Goal: Obtain resource: Download file/media

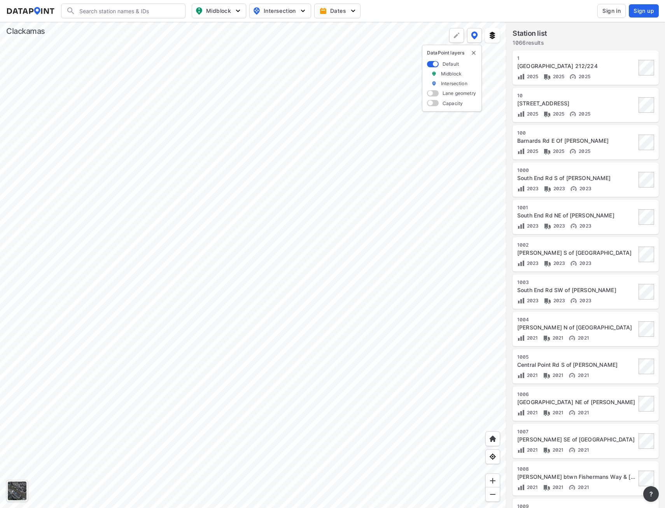
click at [610, 7] on span "Sign in" at bounding box center [611, 11] width 18 height 8
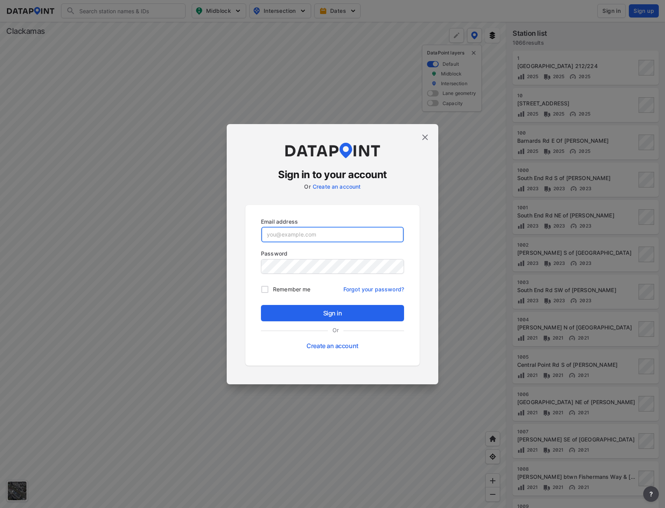
click at [290, 239] on input "email" at bounding box center [332, 235] width 142 height 16
type input "[EMAIL_ADDRESS][DOMAIN_NAME]"
click at [316, 312] on span "Sign in" at bounding box center [332, 312] width 131 height 9
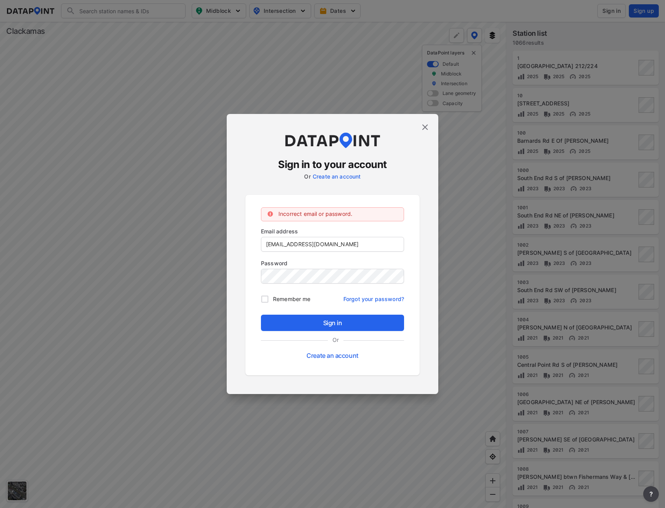
click at [372, 300] on link "Forgot your password?" at bounding box center [373, 297] width 61 height 12
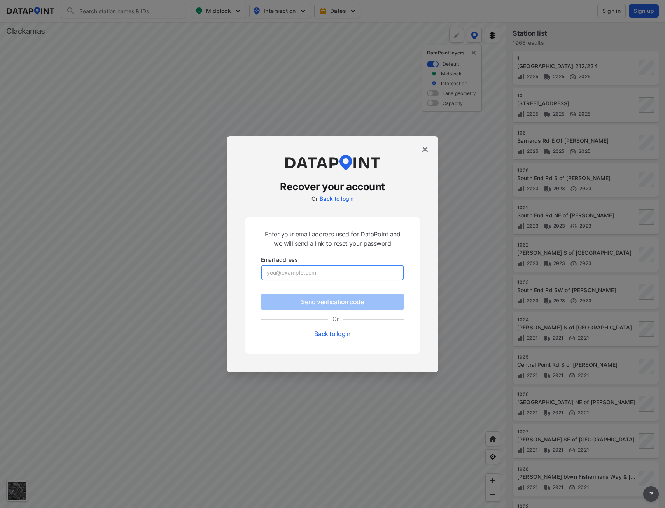
click at [299, 274] on input "email" at bounding box center [332, 273] width 142 height 16
type input "[EMAIL_ADDRESS][DOMAIN_NAME]"
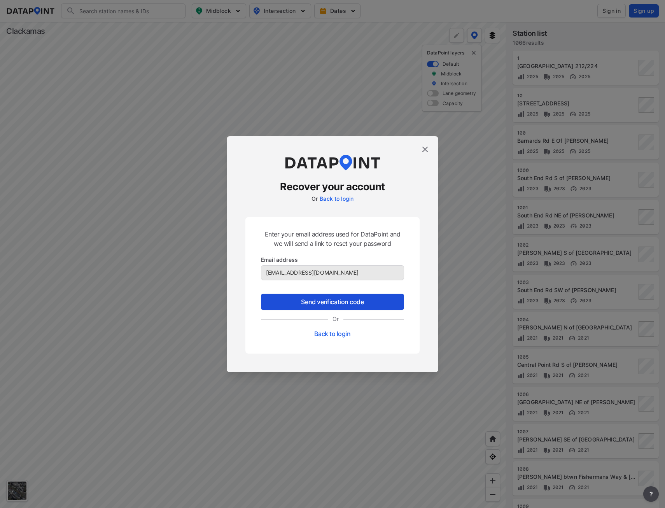
click at [325, 303] on span "Send verification code" at bounding box center [332, 301] width 131 height 9
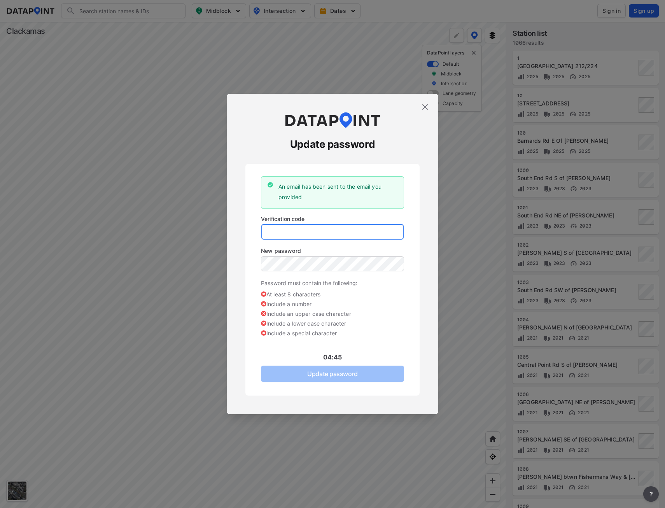
click at [288, 234] on input "tel" at bounding box center [332, 232] width 142 height 16
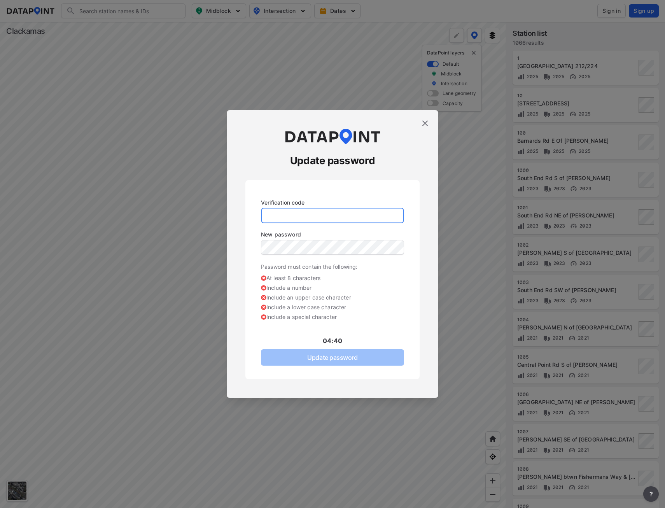
drag, startPoint x: 288, startPoint y: 234, endPoint x: 275, endPoint y: 214, distance: 24.4
click at [275, 214] on input "tel" at bounding box center [332, 216] width 142 height 16
type input "002457"
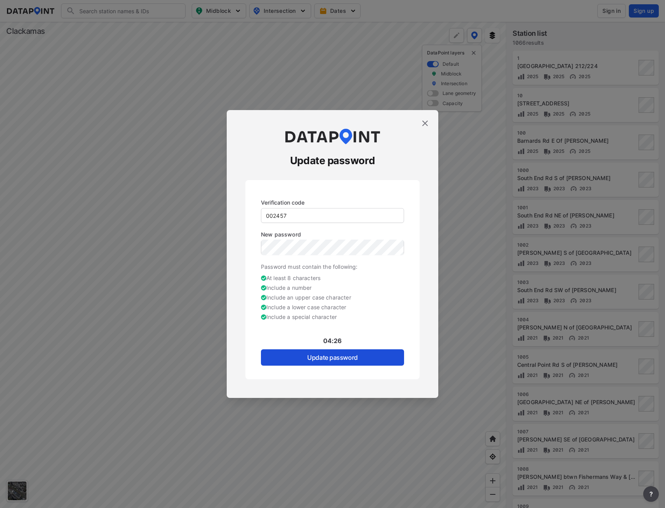
click at [333, 360] on span "Update password" at bounding box center [332, 357] width 131 height 9
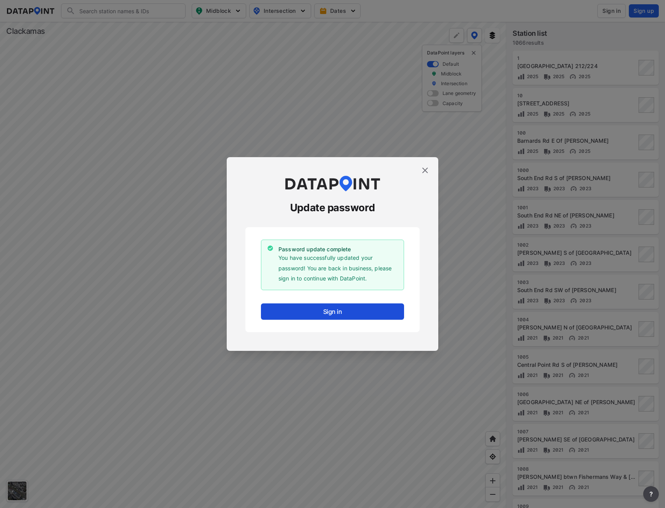
click at [331, 312] on span "Sign in" at bounding box center [332, 311] width 131 height 9
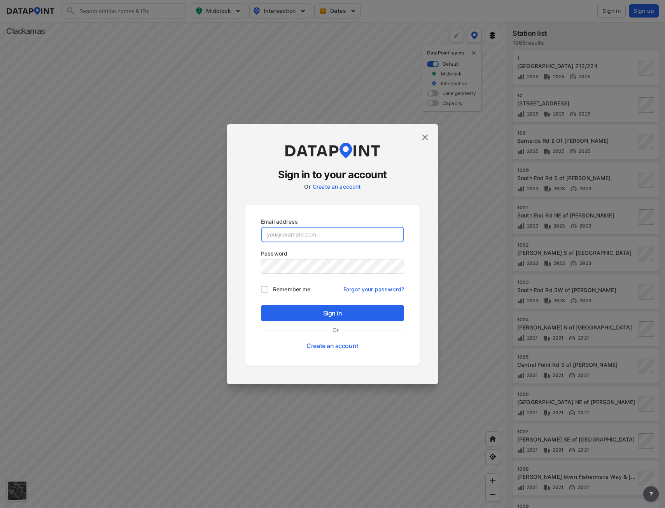
click at [302, 235] on input "email" at bounding box center [332, 235] width 142 height 16
type input "[EMAIL_ADDRESS][DOMAIN_NAME]"
click at [326, 316] on span "Sign in" at bounding box center [332, 312] width 131 height 9
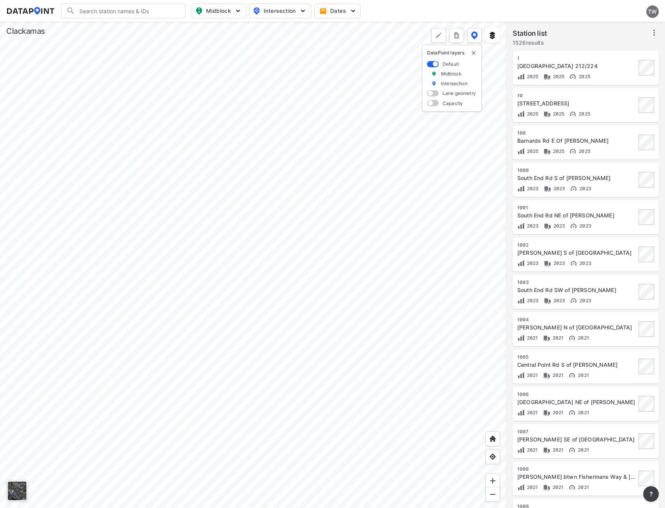
click at [191, 223] on div at bounding box center [253, 265] width 506 height 486
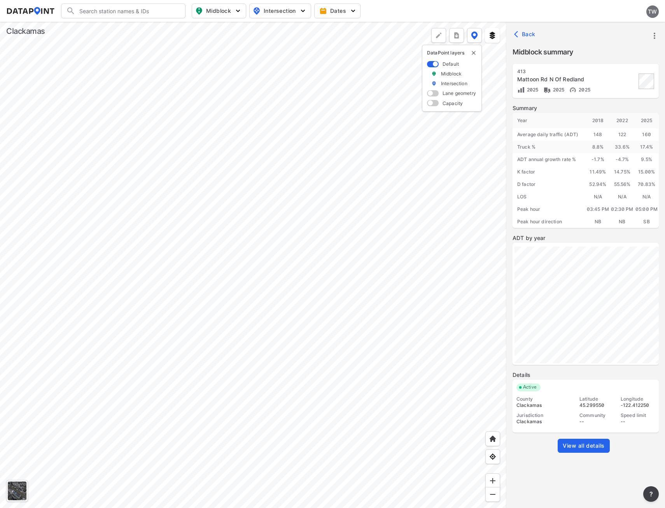
click at [268, 225] on div at bounding box center [253, 265] width 506 height 486
click at [420, 257] on div at bounding box center [253, 265] width 506 height 486
click at [590, 443] on span "View all details" at bounding box center [583, 446] width 42 height 8
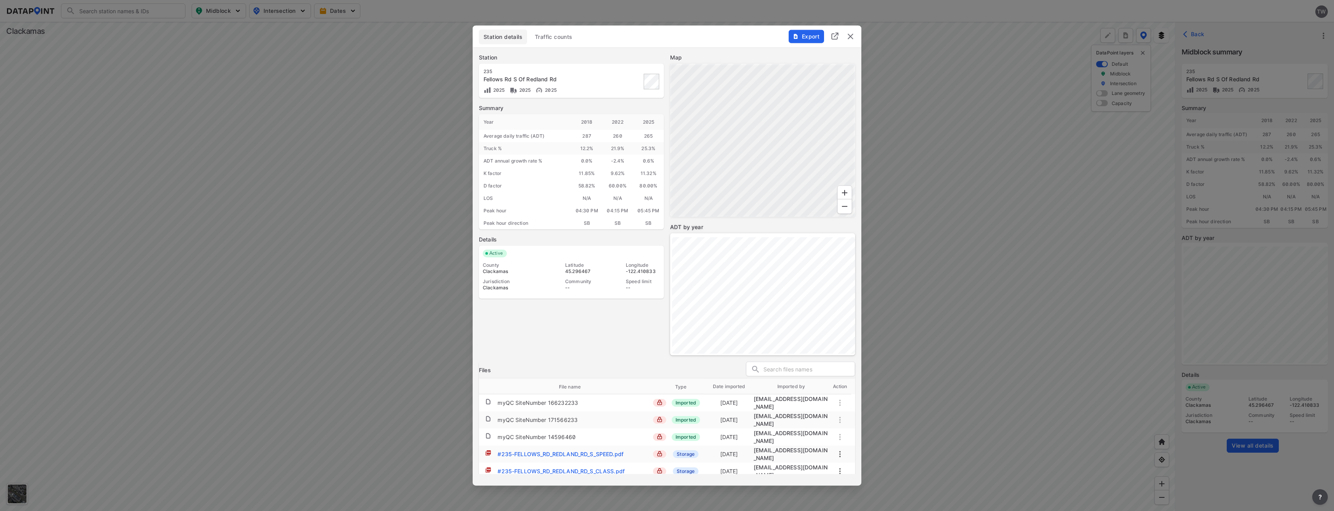
click at [554, 37] on span "Traffic counts" at bounding box center [554, 37] width 38 height 8
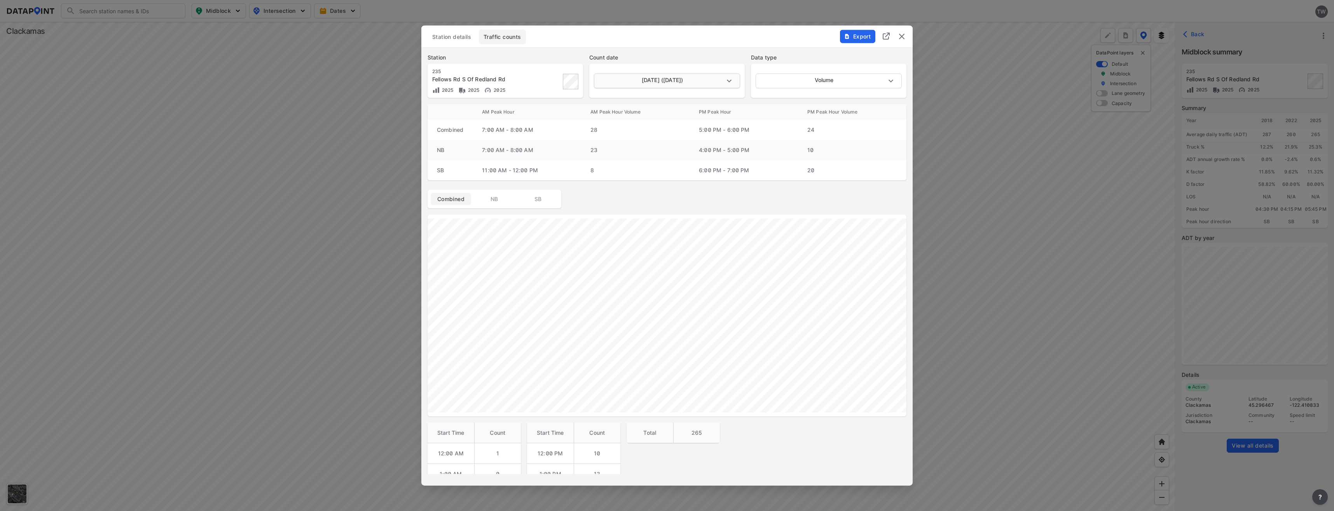
click at [664, 79] on body "Search Please enter a search term. Midblock Intersection Dates TW Import Data T…" at bounding box center [667, 255] width 1334 height 511
click at [634, 195] on div at bounding box center [667, 255] width 1334 height 511
click at [494, 202] on span "NB" at bounding box center [494, 199] width 31 height 8
click at [664, 77] on body "Search Please enter a search term. Midblock Intersection Dates TW Import Data T…" at bounding box center [667, 255] width 1334 height 511
click at [664, 93] on li "Classification" at bounding box center [828, 95] width 145 height 15
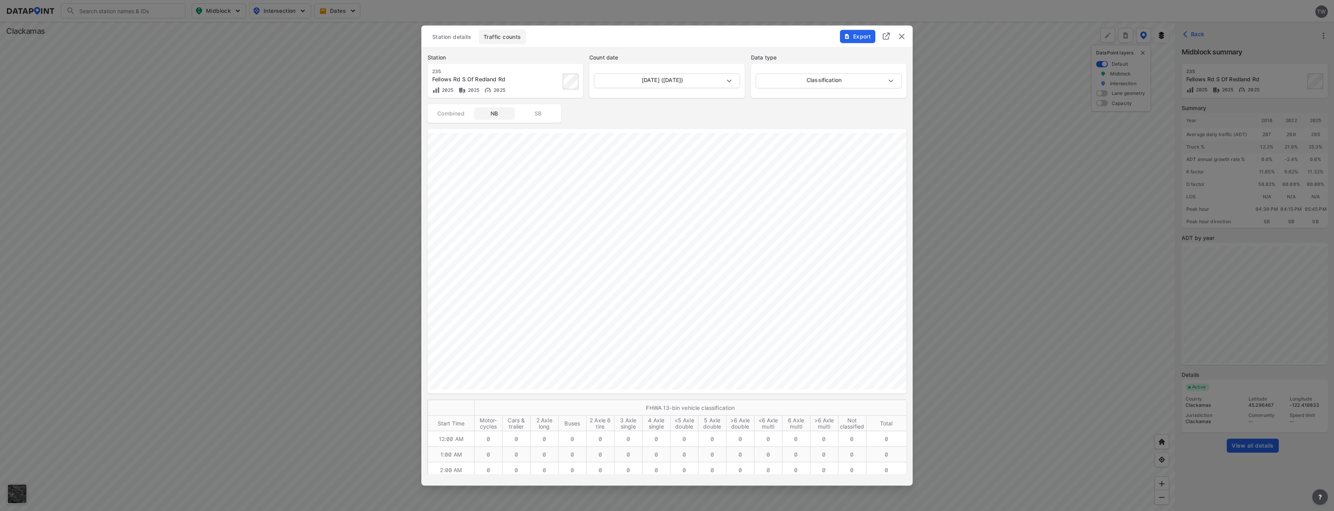
click at [505, 37] on span "Traffic counts" at bounding box center [502, 37] width 38 height 8
click at [664, 81] on body "Search Please enter a search term. Midblock Intersection Dates TW Import Data T…" at bounding box center [667, 255] width 1334 height 511
click at [664, 95] on li "Speed" at bounding box center [828, 95] width 145 height 15
click at [664, 80] on body "Search Please enter a search term. Midblock Intersection Dates TW Import Data T…" at bounding box center [667, 255] width 1334 height 511
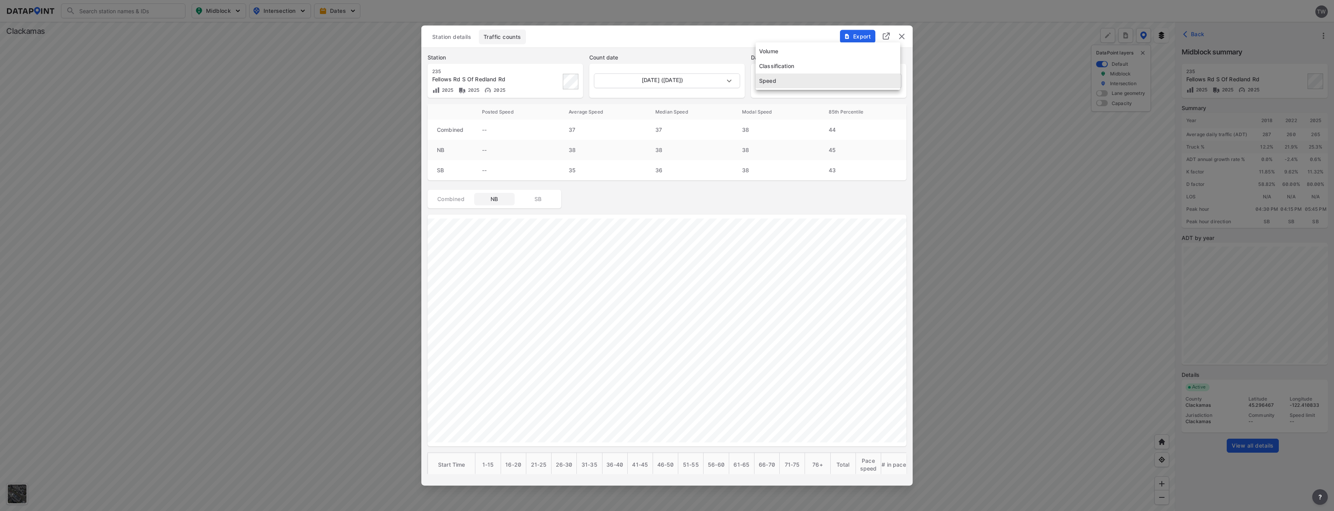
click at [664, 61] on li "Classification" at bounding box center [828, 66] width 145 height 15
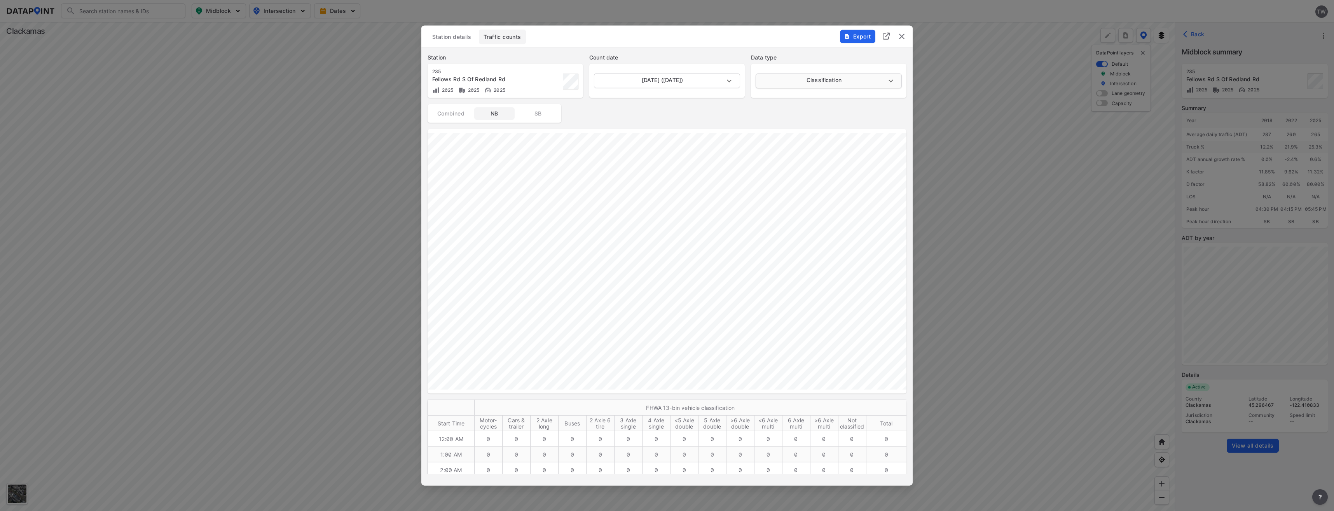
click at [664, 79] on body "Search Please enter a search term. Midblock Intersection Dates TW Import Data T…" at bounding box center [667, 255] width 1334 height 511
click at [664, 66] on li "Volume" at bounding box center [828, 66] width 145 height 15
type input "Volume"
click at [664, 79] on body "Search Please enter a search term. Midblock Intersection Dates TW Import Data T…" at bounding box center [667, 255] width 1334 height 511
click at [627, 109] on li "[DATE] ([DATE])" at bounding box center [666, 110] width 145 height 15
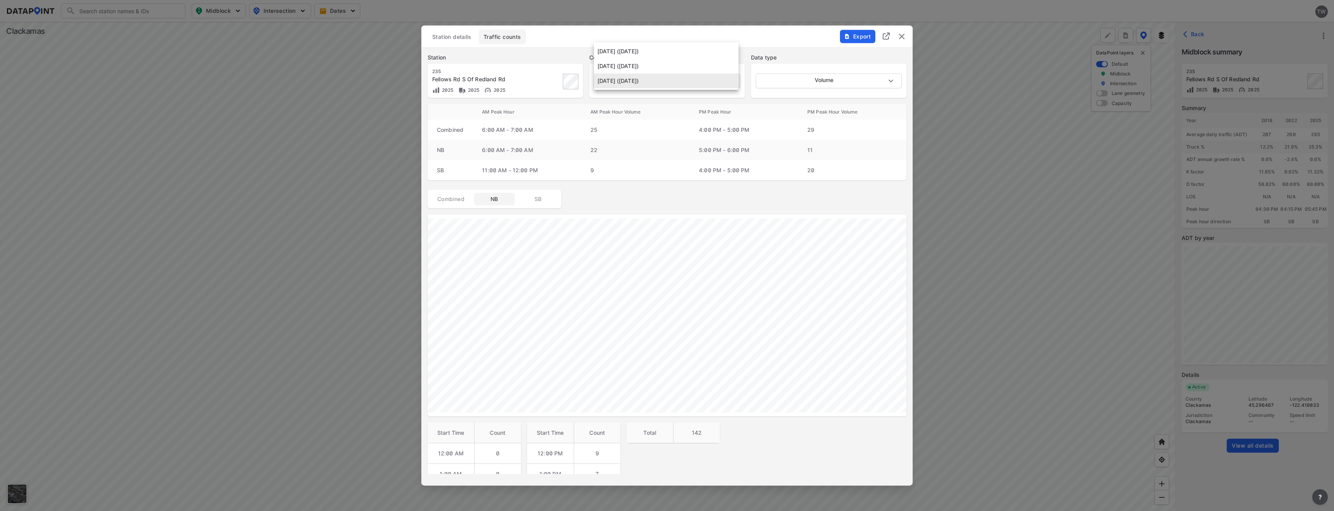
click at [664, 80] on body "Search Please enter a search term. Midblock Intersection Dates TW Import Data T…" at bounding box center [667, 255] width 1334 height 511
click at [630, 70] on li "[DATE] ([DATE])" at bounding box center [666, 66] width 145 height 15
click at [664, 77] on body "Search Please enter a search term. Midblock Intersection Dates TW Import Data T…" at bounding box center [667, 255] width 1334 height 511
click at [641, 68] on li "[DATE] ([DATE])" at bounding box center [666, 66] width 145 height 15
click at [664, 81] on body "Search Please enter a search term. Midblock Intersection Dates TW Import Data T…" at bounding box center [667, 255] width 1334 height 511
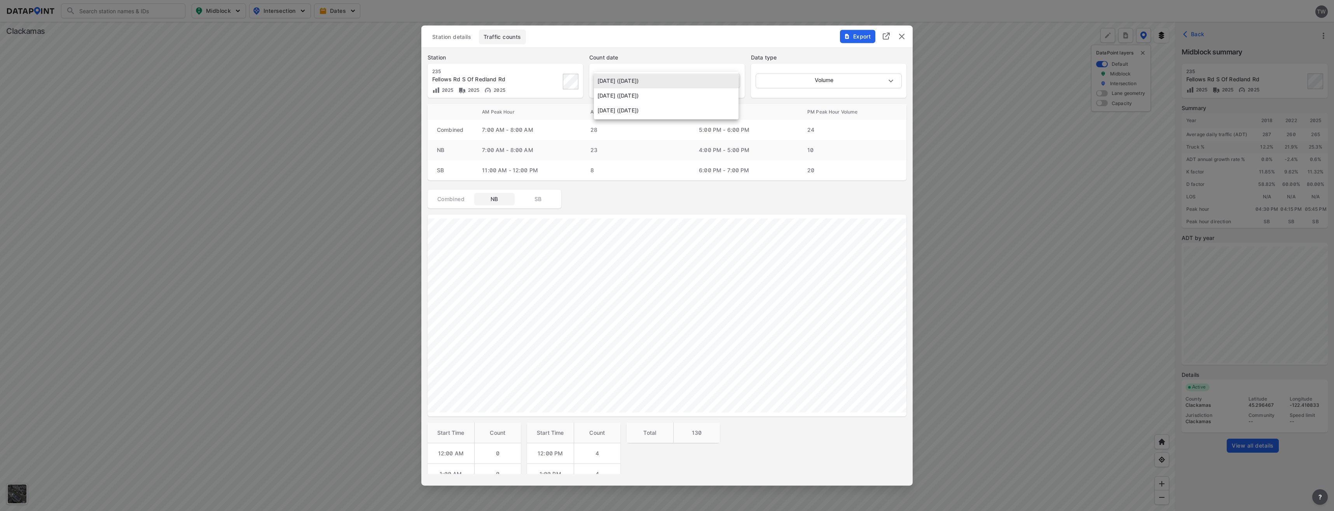
click at [646, 92] on li "[DATE] ([DATE])" at bounding box center [666, 95] width 145 height 15
click at [664, 78] on body "Search Please enter a search term. Midblock Intersection Dates TW Import Data T…" at bounding box center [667, 255] width 1334 height 511
click at [639, 92] on li "[DATE] ([DATE])" at bounding box center [666, 95] width 145 height 15
type input "[DATE]"
click at [450, 37] on span "Station details" at bounding box center [451, 37] width 39 height 8
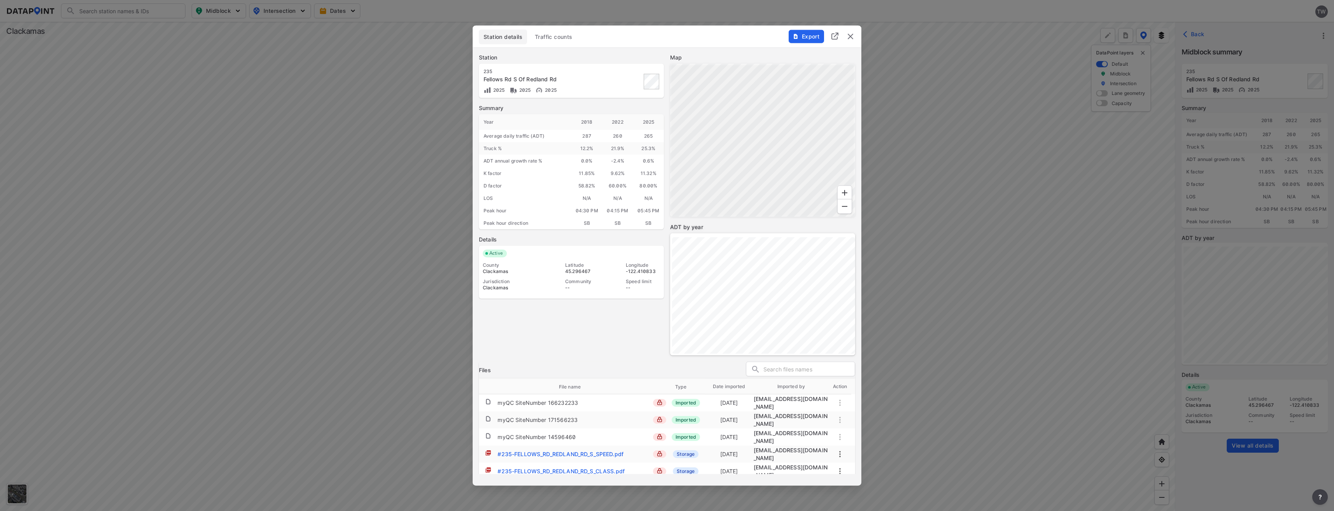
click at [664, 34] on img "delete" at bounding box center [850, 36] width 9 height 9
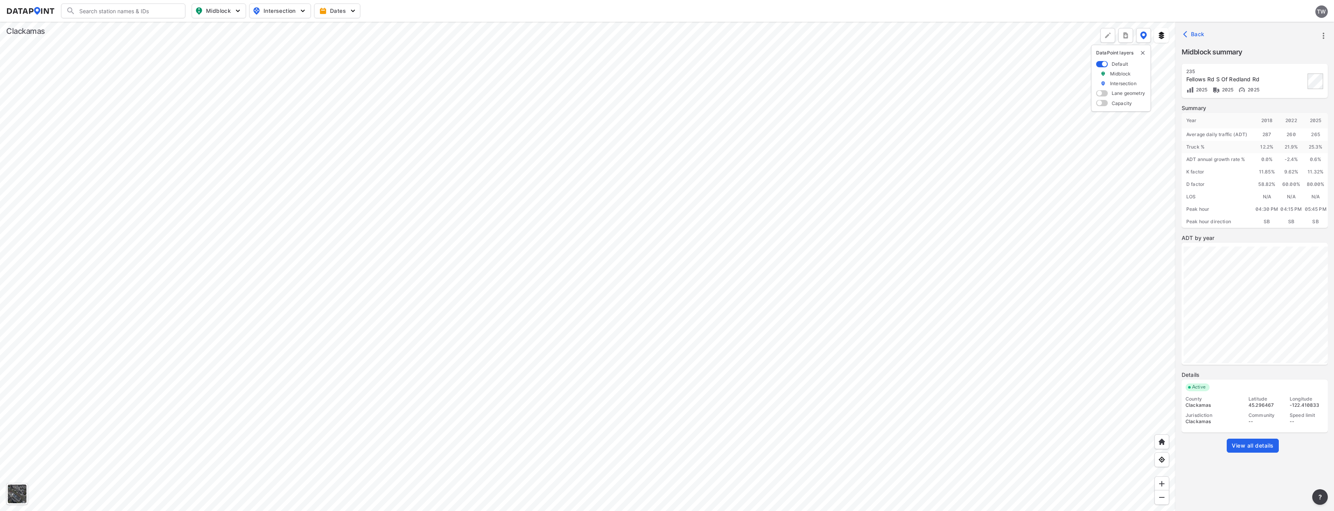
click at [601, 340] on div at bounding box center [587, 266] width 1175 height 489
click at [569, 287] on div at bounding box center [587, 266] width 1175 height 489
click at [239, 9] on img "button" at bounding box center [238, 11] width 8 height 8
click at [172, 30] on input "Volume count" at bounding box center [175, 28] width 8 height 8
checkbox input "true"
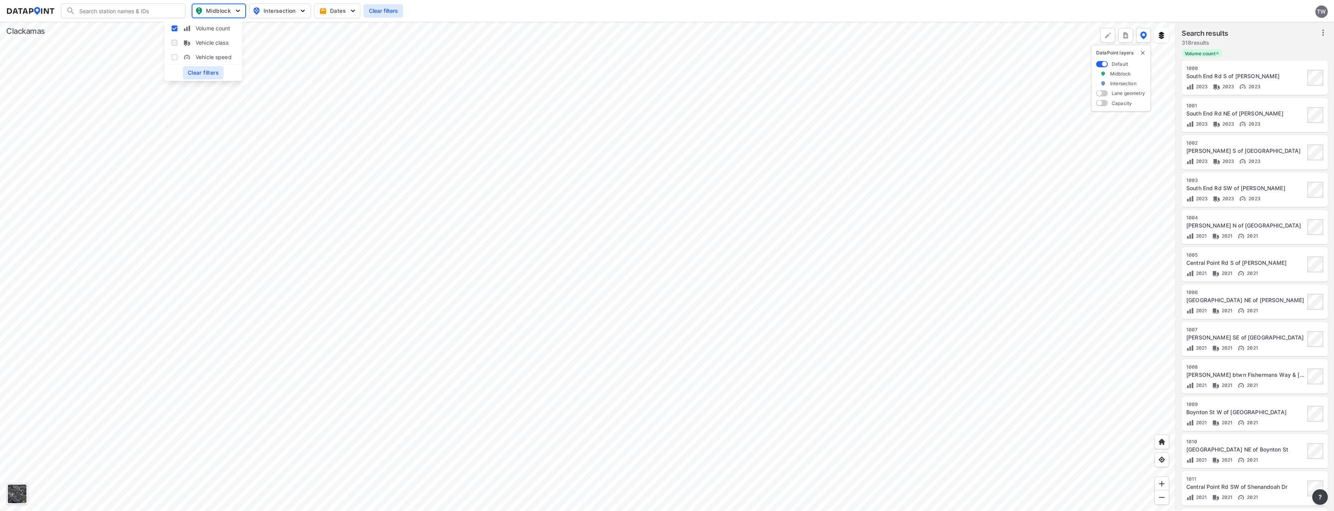
click at [176, 42] on input "Vehicle class" at bounding box center [175, 43] width 8 height 8
checkbox input "true"
click at [175, 57] on input "Vehicle speed" at bounding box center [175, 57] width 8 height 8
checkbox input "false"
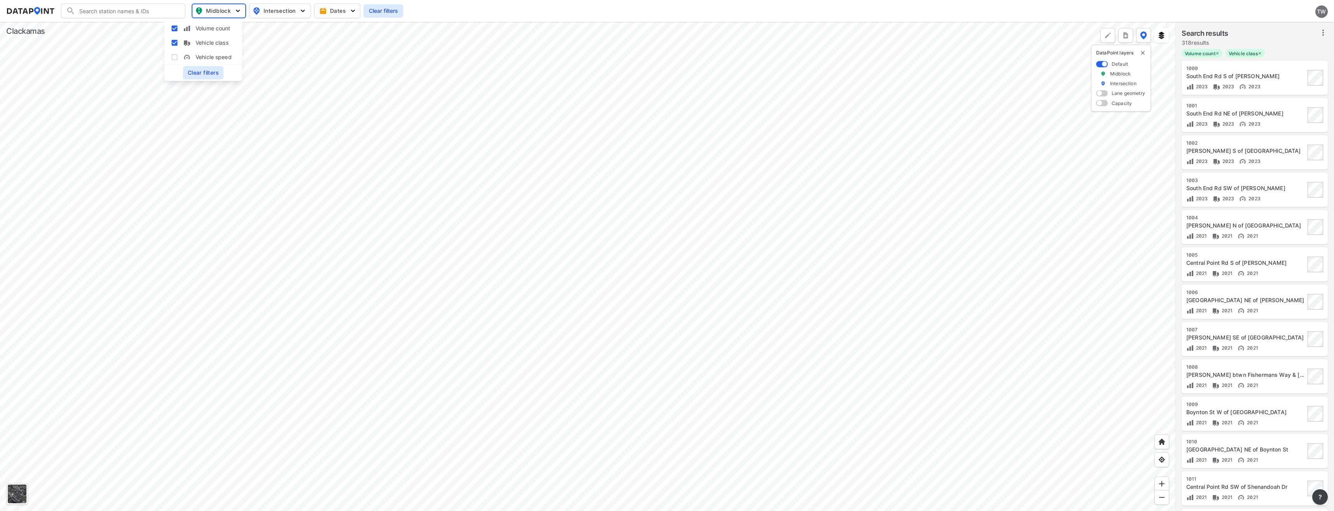
click at [175, 49] on label "Vehicle class" at bounding box center [203, 42] width 65 height 14
click at [175, 47] on input "Vehicle class" at bounding box center [175, 43] width 8 height 8
checkbox input "false"
click at [176, 28] on input "Volume count" at bounding box center [175, 28] width 8 height 8
checkbox input "false"
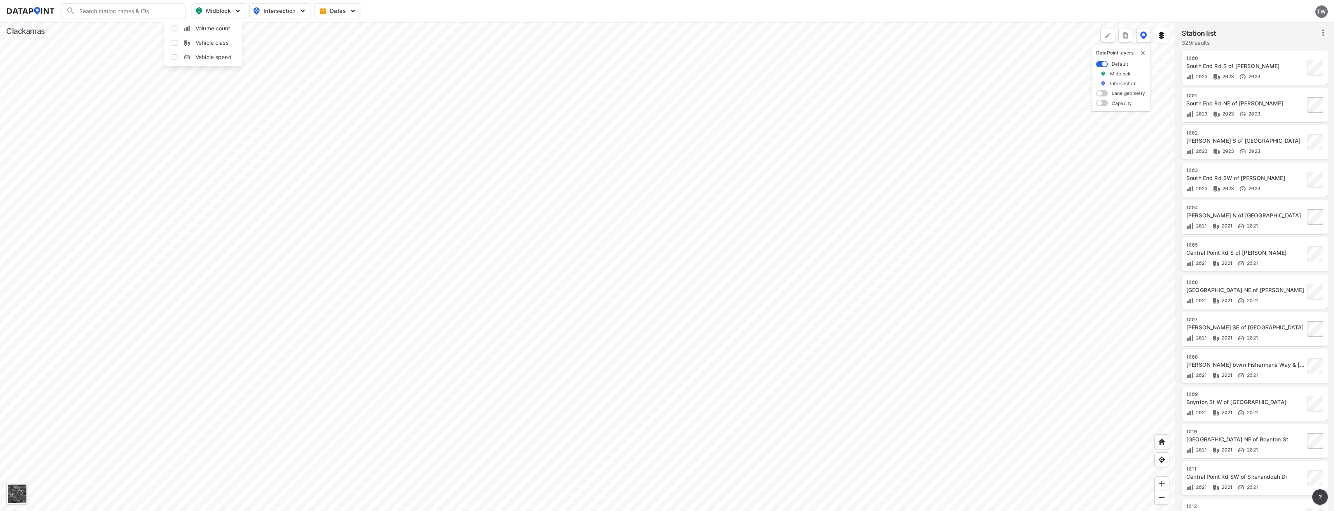
click at [239, 7] on img "button" at bounding box center [238, 11] width 8 height 8
click at [302, 10] on img "button" at bounding box center [303, 11] width 8 height 8
click at [356, 223] on div at bounding box center [587, 266] width 1175 height 489
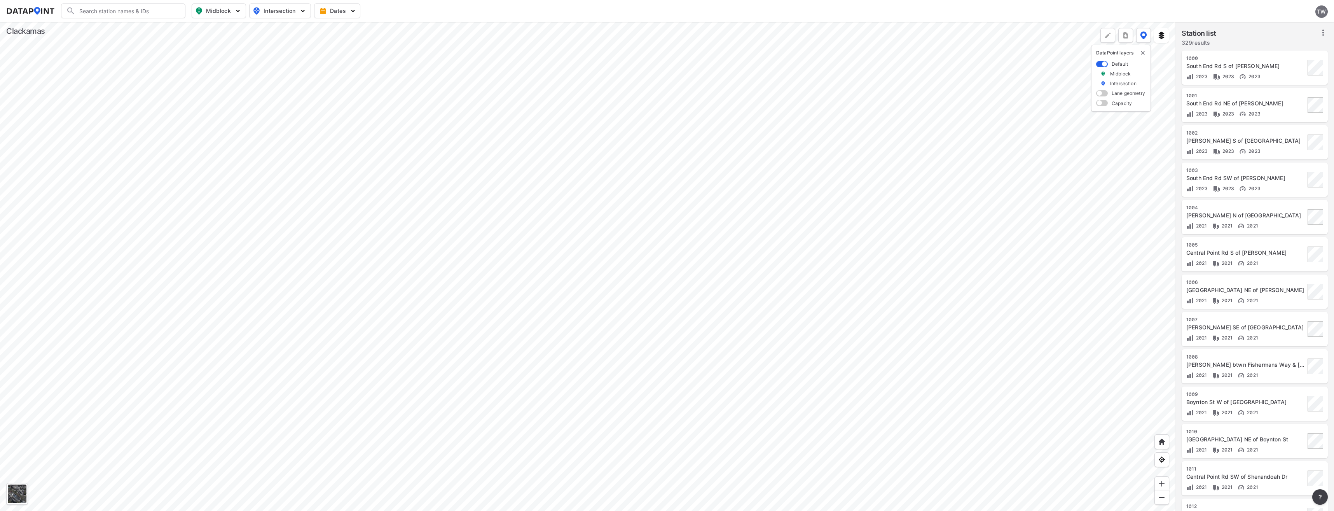
click at [318, 319] on div at bounding box center [587, 266] width 1175 height 489
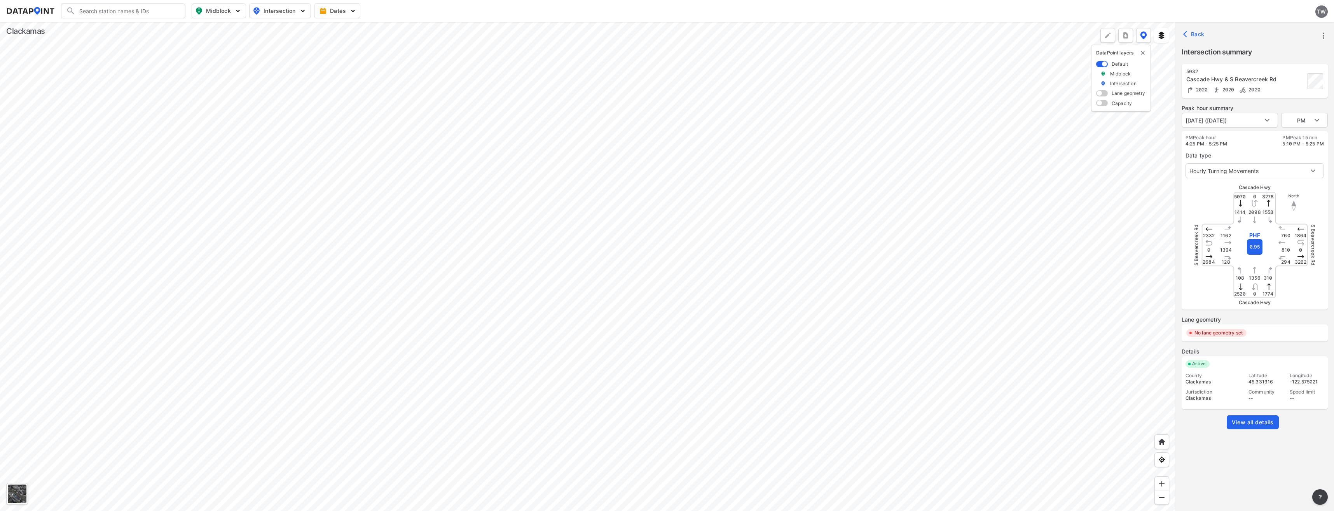
click at [664, 420] on span "View all details" at bounding box center [1253, 422] width 42 height 8
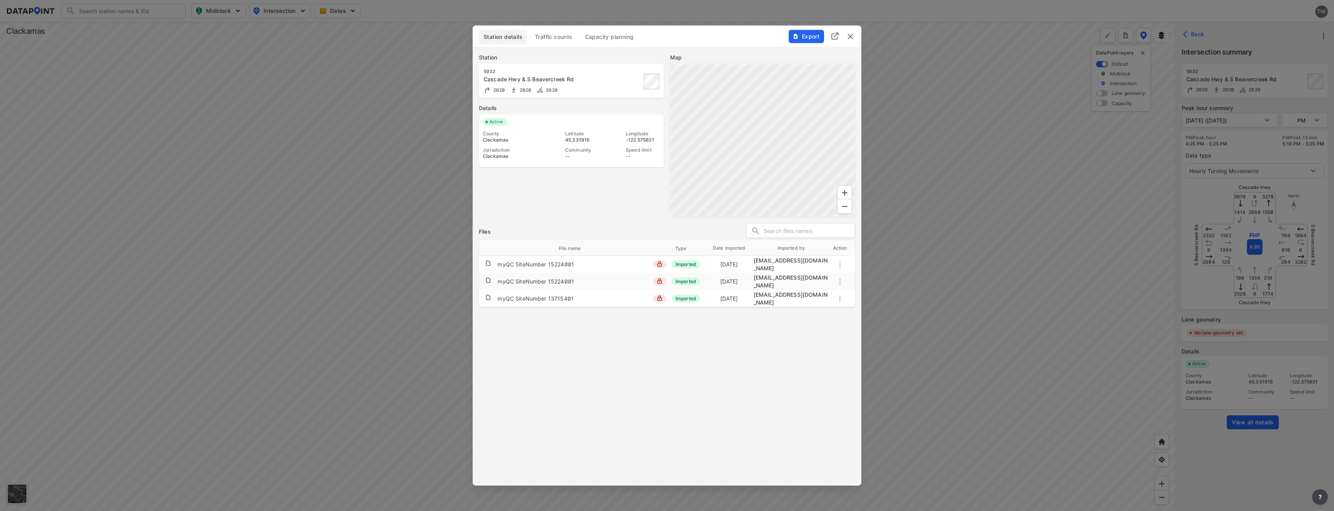
click at [562, 37] on span "Traffic counts" at bounding box center [554, 37] width 38 height 8
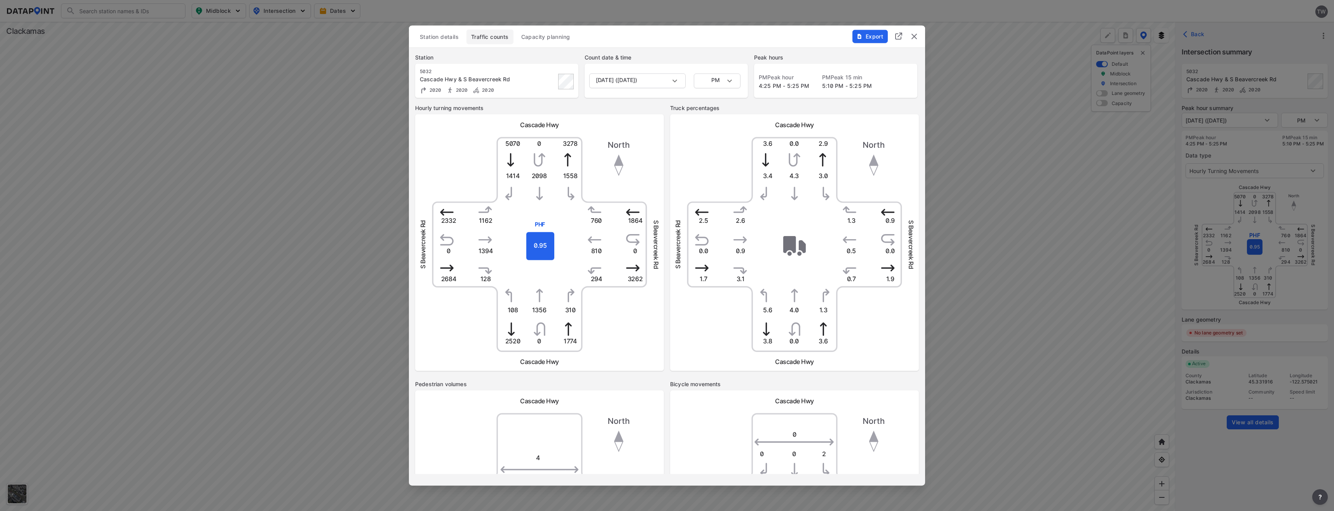
click at [664, 34] on img "delete" at bounding box center [913, 36] width 9 height 9
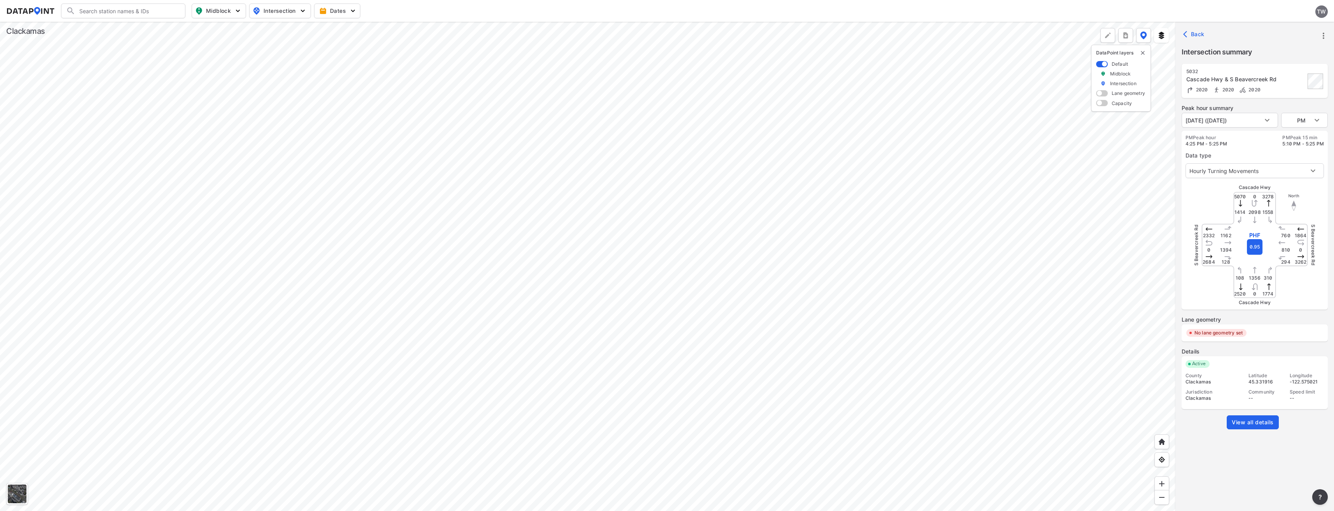
click at [321, 420] on div at bounding box center [587, 266] width 1175 height 489
click at [571, 175] on div at bounding box center [587, 266] width 1175 height 489
click at [664, 426] on div at bounding box center [587, 266] width 1175 height 489
click at [564, 216] on div at bounding box center [587, 266] width 1175 height 489
click at [333, 318] on div at bounding box center [587, 266] width 1175 height 489
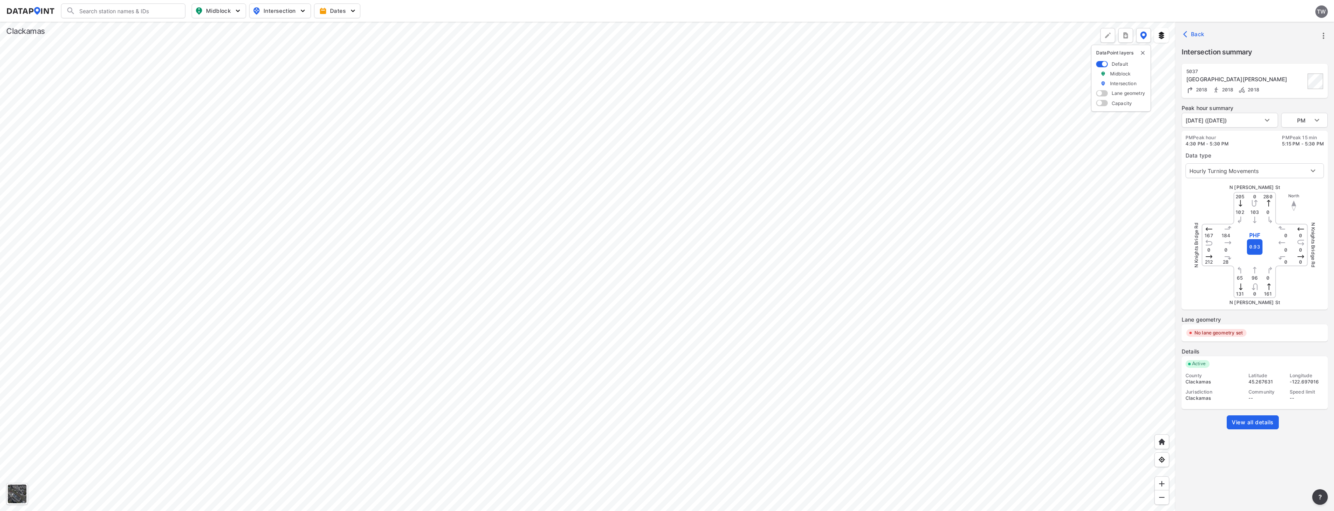
click at [664, 421] on span "View all details" at bounding box center [1253, 422] width 42 height 8
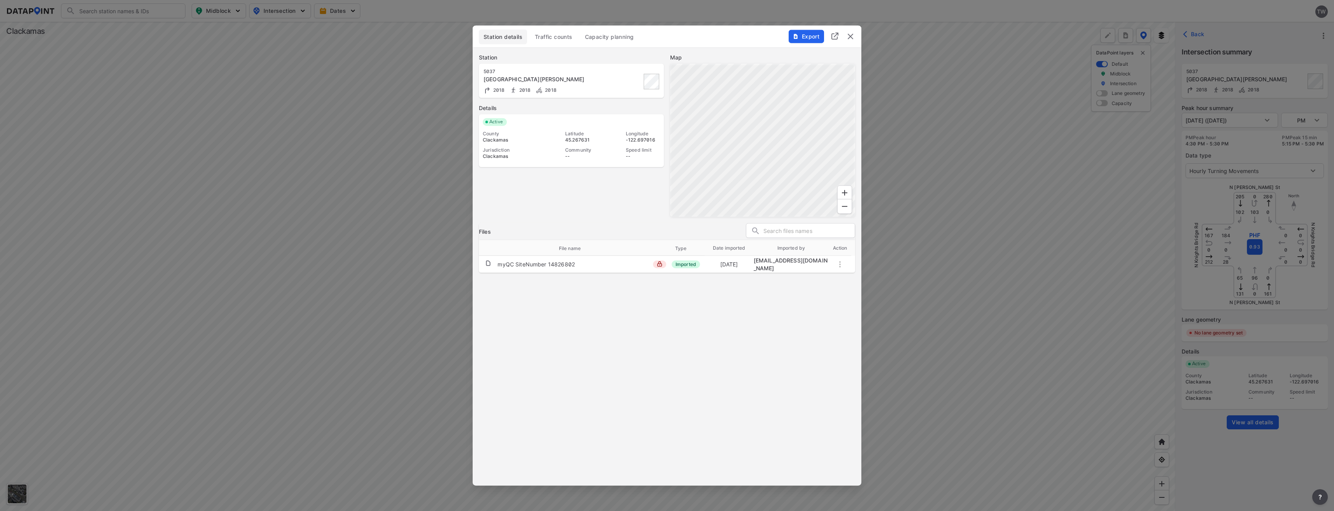
click at [553, 38] on span "Traffic counts" at bounding box center [554, 37] width 38 height 8
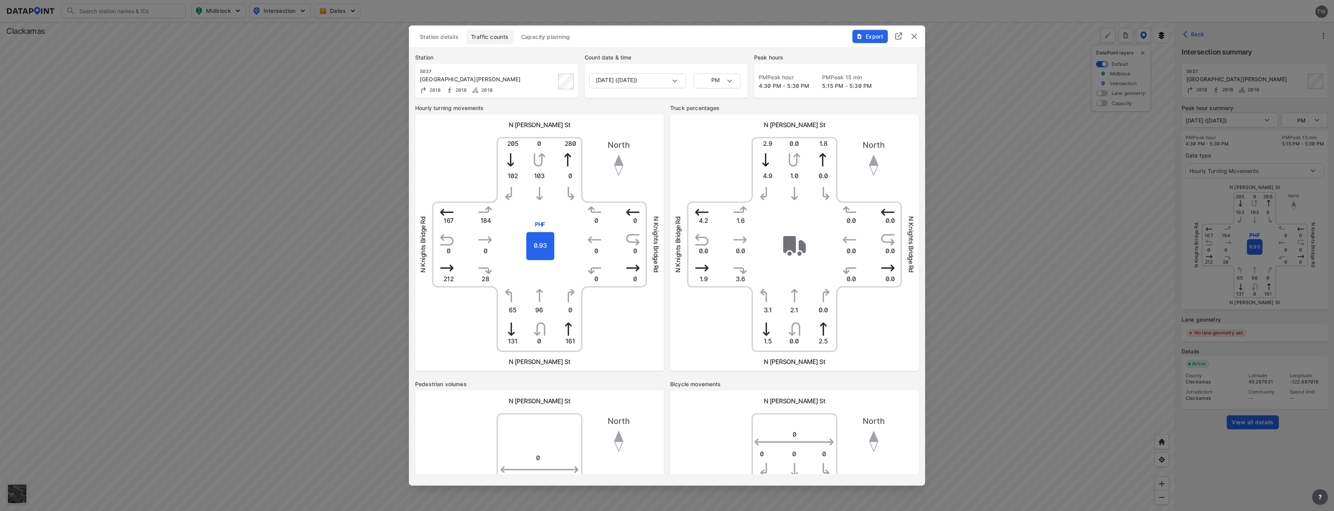
click at [429, 35] on span "Station details" at bounding box center [439, 37] width 39 height 8
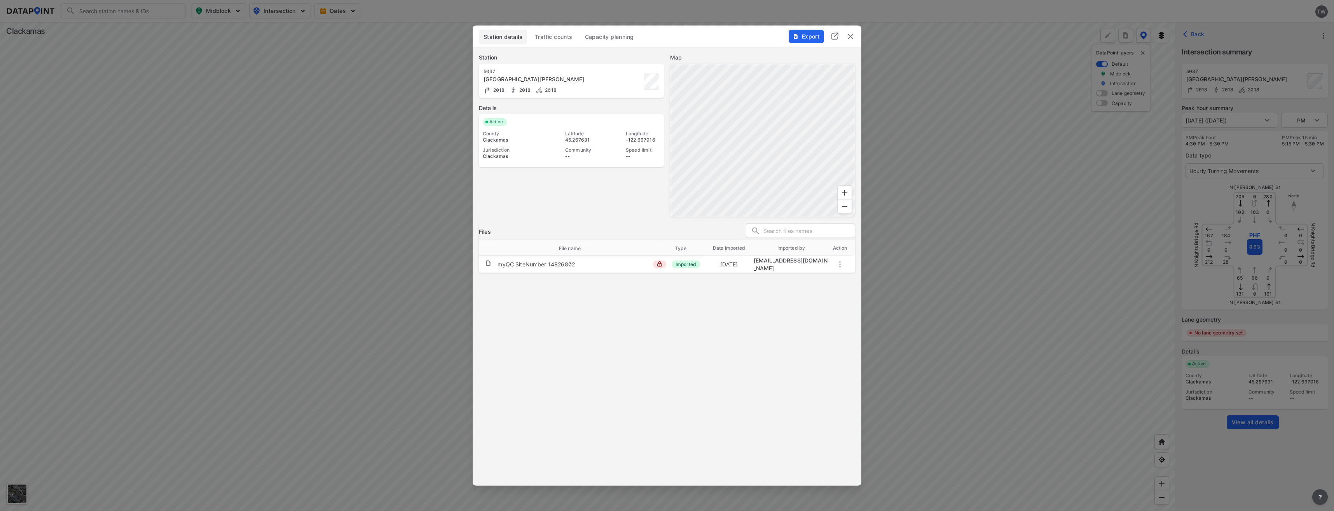
click at [664, 35] on img "delete" at bounding box center [850, 36] width 9 height 9
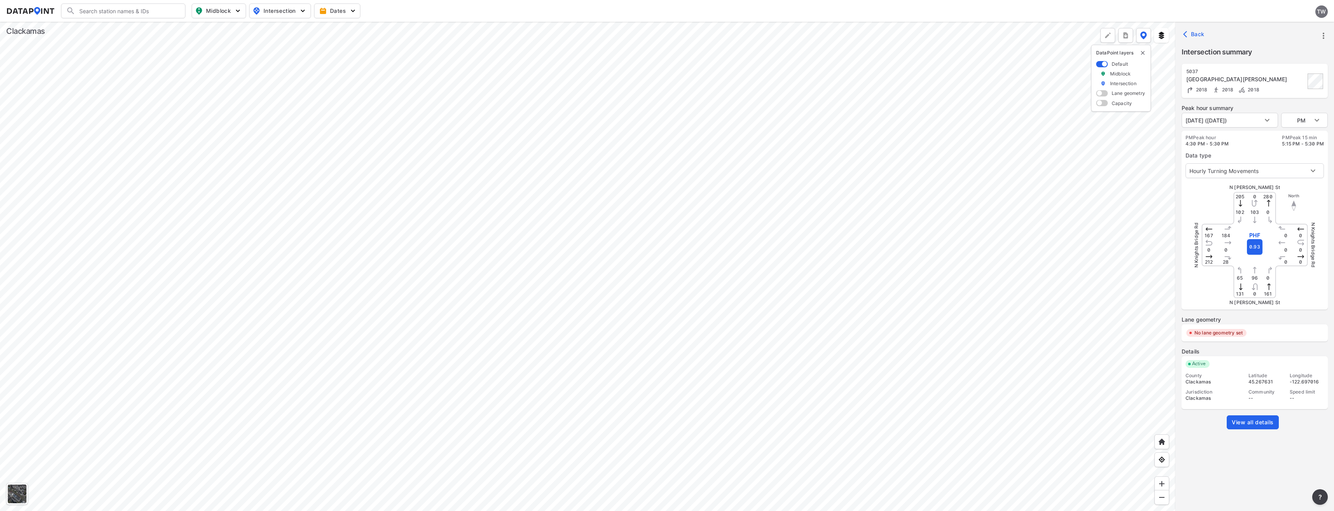
click at [492, 423] on div at bounding box center [587, 266] width 1175 height 489
click at [664, 419] on span "View all details" at bounding box center [1253, 422] width 42 height 8
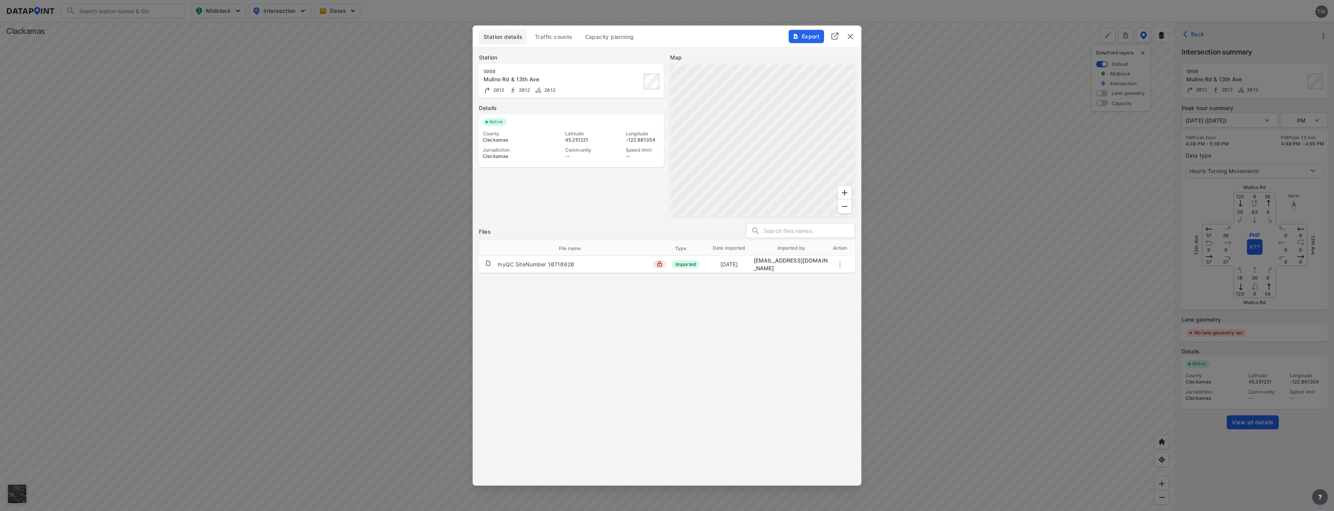
click at [553, 33] on span "Traffic counts" at bounding box center [554, 37] width 38 height 8
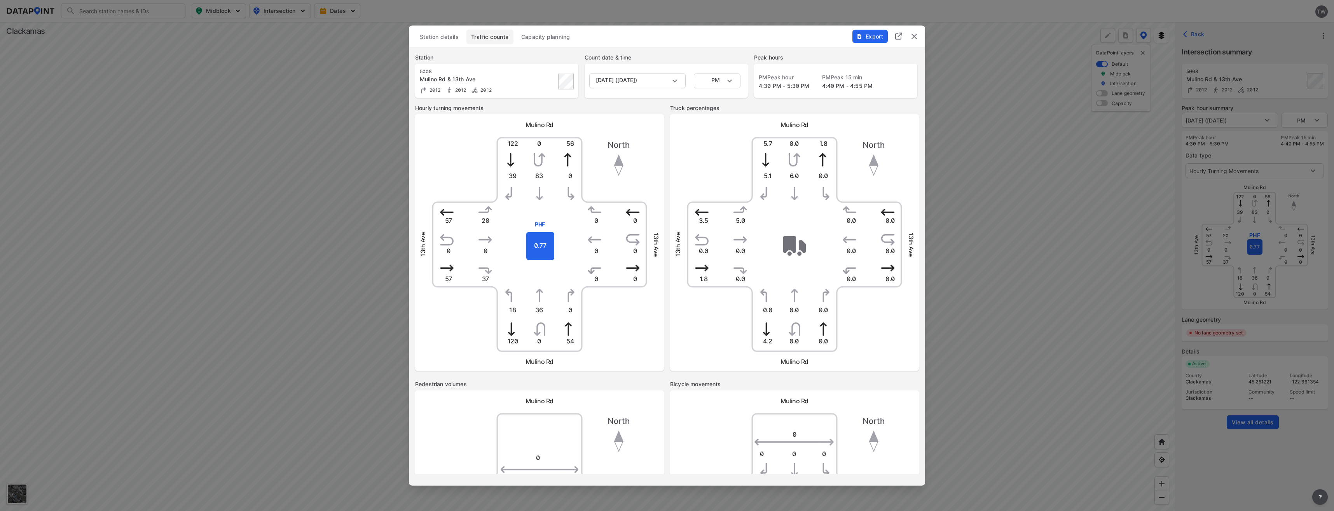
click at [664, 37] on img "delete" at bounding box center [913, 36] width 9 height 9
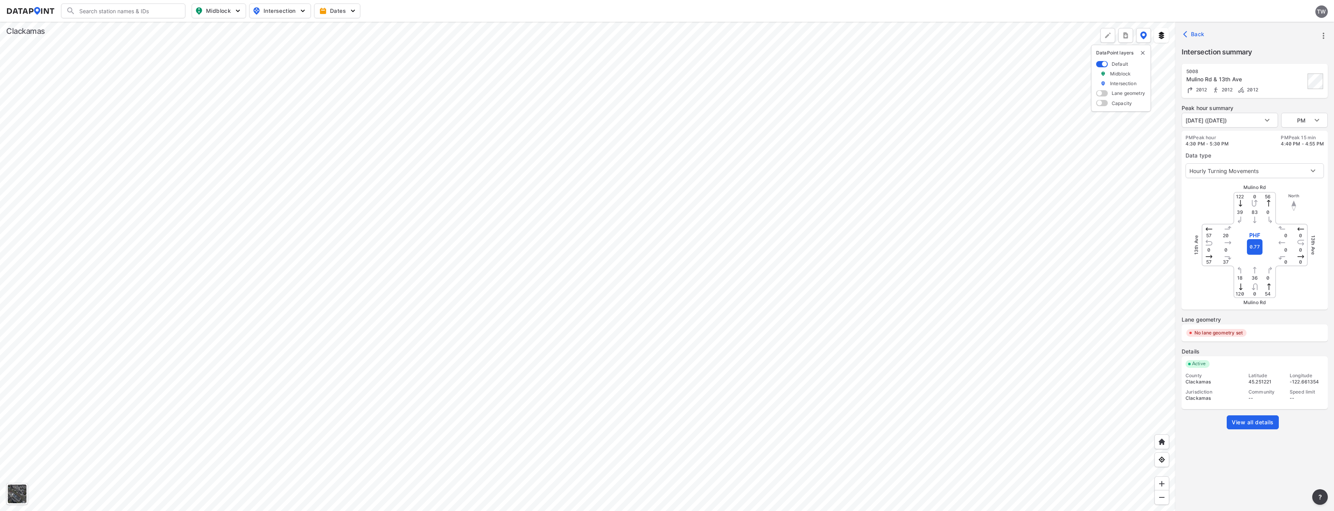
click at [585, 246] on div at bounding box center [587, 266] width 1175 height 489
click at [613, 194] on div at bounding box center [587, 266] width 1175 height 489
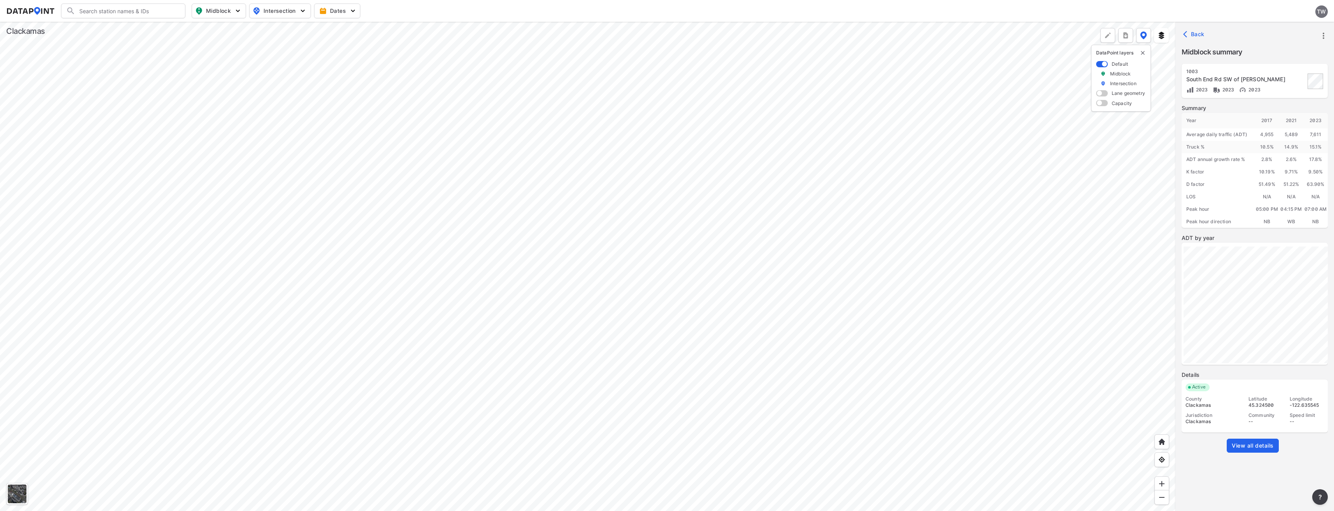
click at [664, 447] on span "View all details" at bounding box center [1253, 446] width 42 height 8
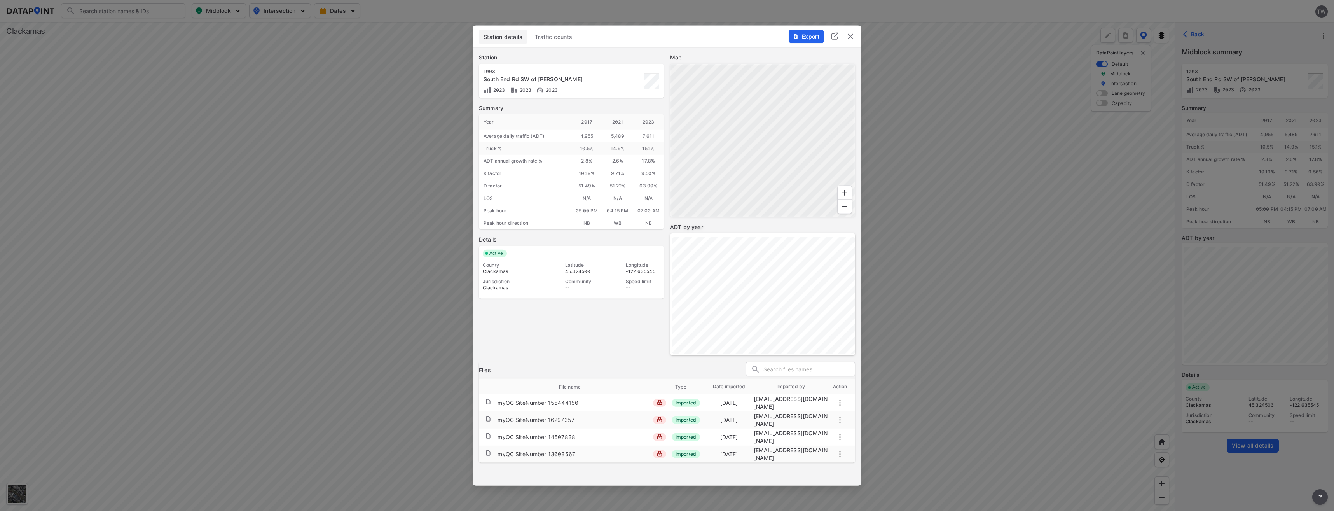
click at [562, 40] on span "Traffic counts" at bounding box center [554, 37] width 38 height 8
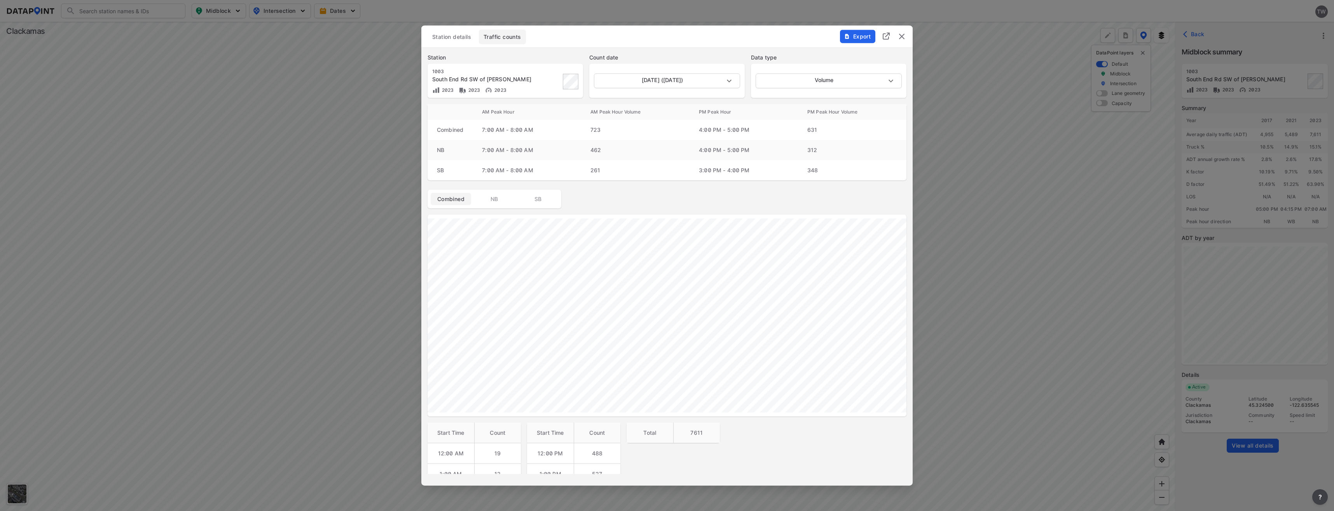
click at [664, 36] on span "Export" at bounding box center [857, 37] width 26 height 8
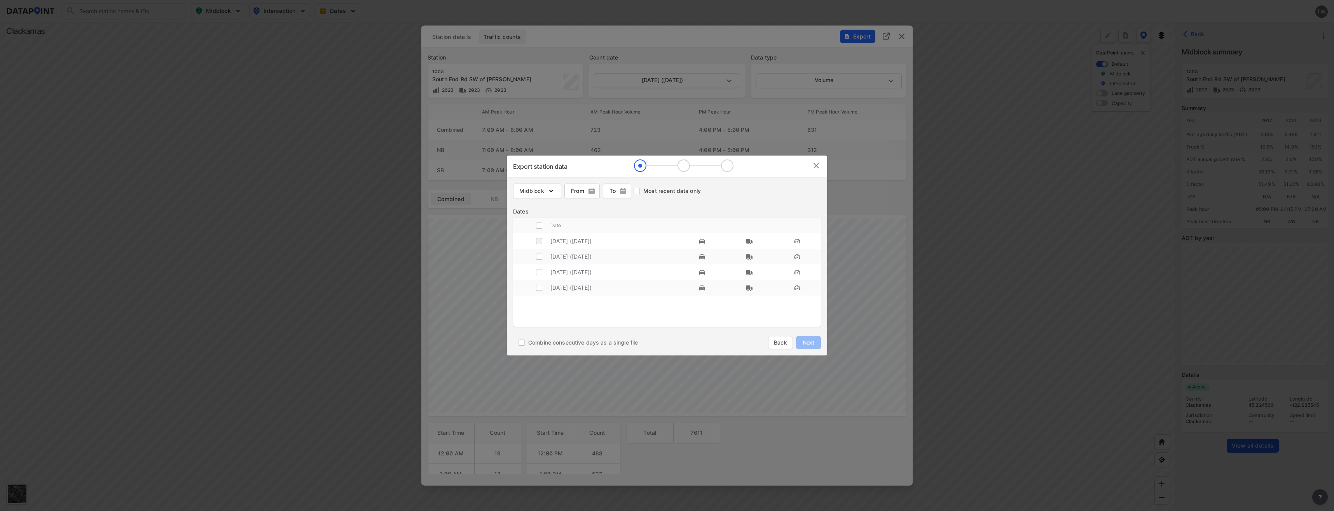
click at [542, 241] on input "decorative checkbox" at bounding box center [539, 241] width 15 height 15
checkbox input "true"
click at [664, 343] on span "Next" at bounding box center [809, 343] width 16 height 8
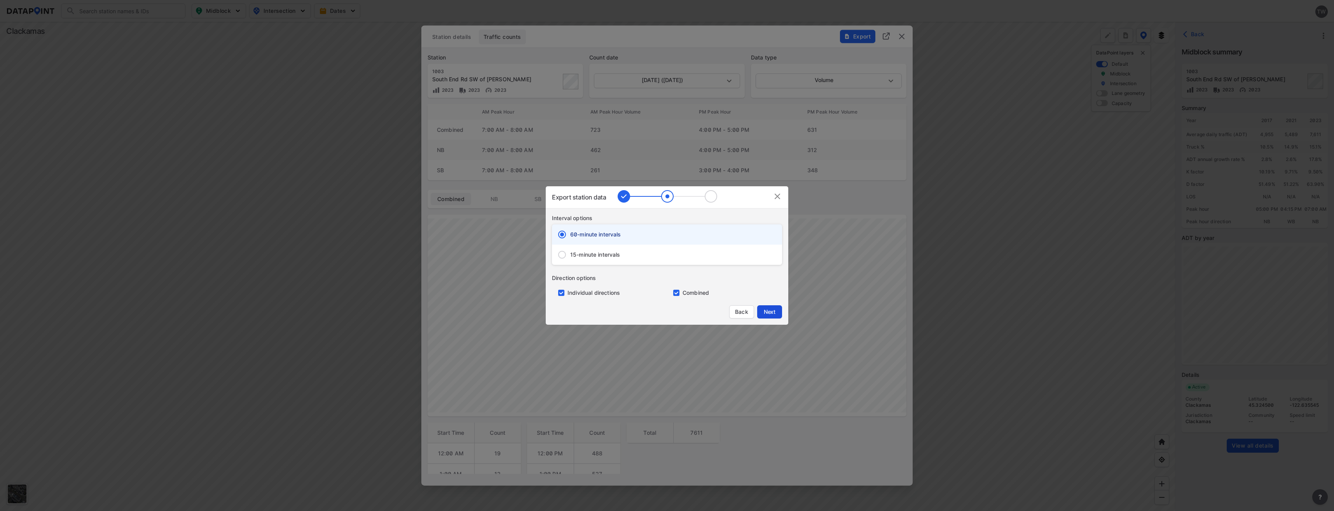
click at [664, 311] on span "Next" at bounding box center [770, 312] width 16 height 8
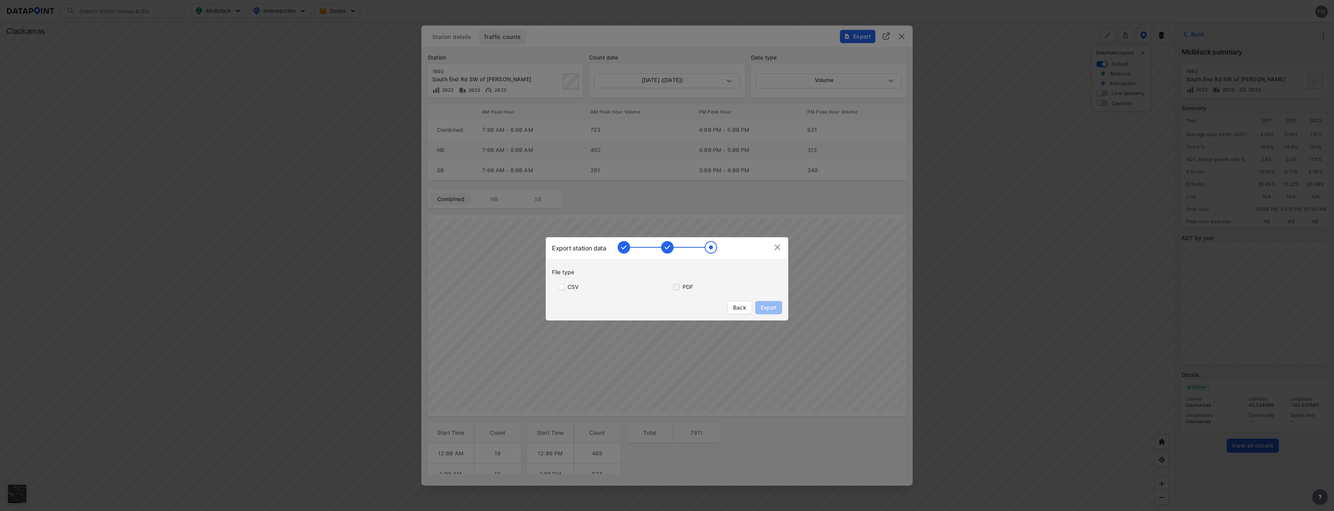
click at [664, 289] on input "primary checkbox" at bounding box center [675, 287] width 16 height 6
checkbox input "true"
click at [664, 244] on img at bounding box center [777, 247] width 9 height 9
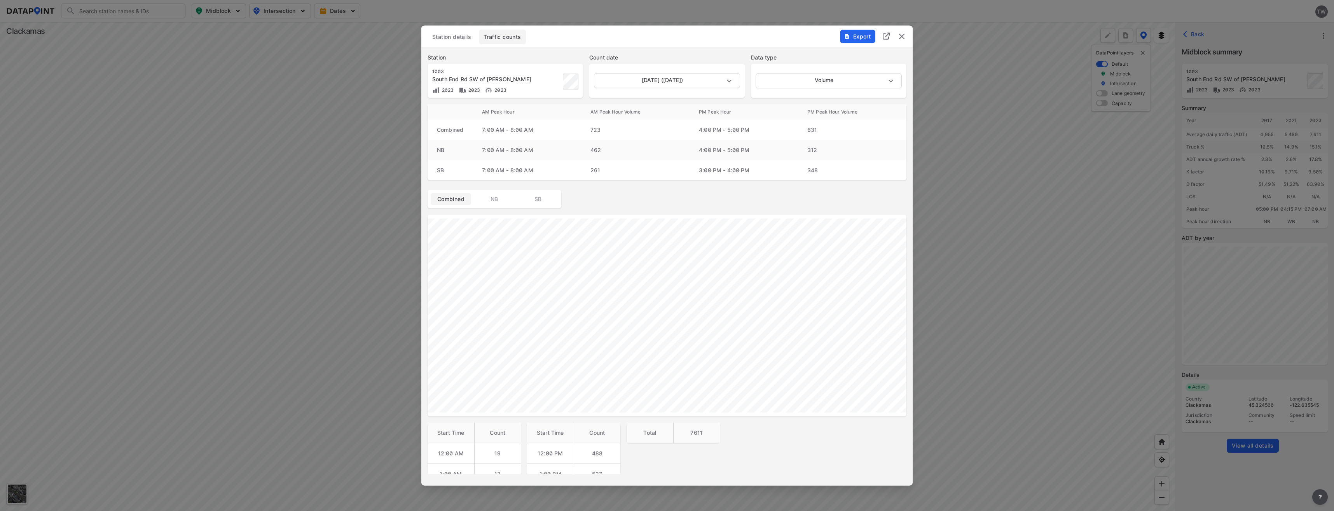
click at [664, 37] on img "delete" at bounding box center [901, 36] width 9 height 9
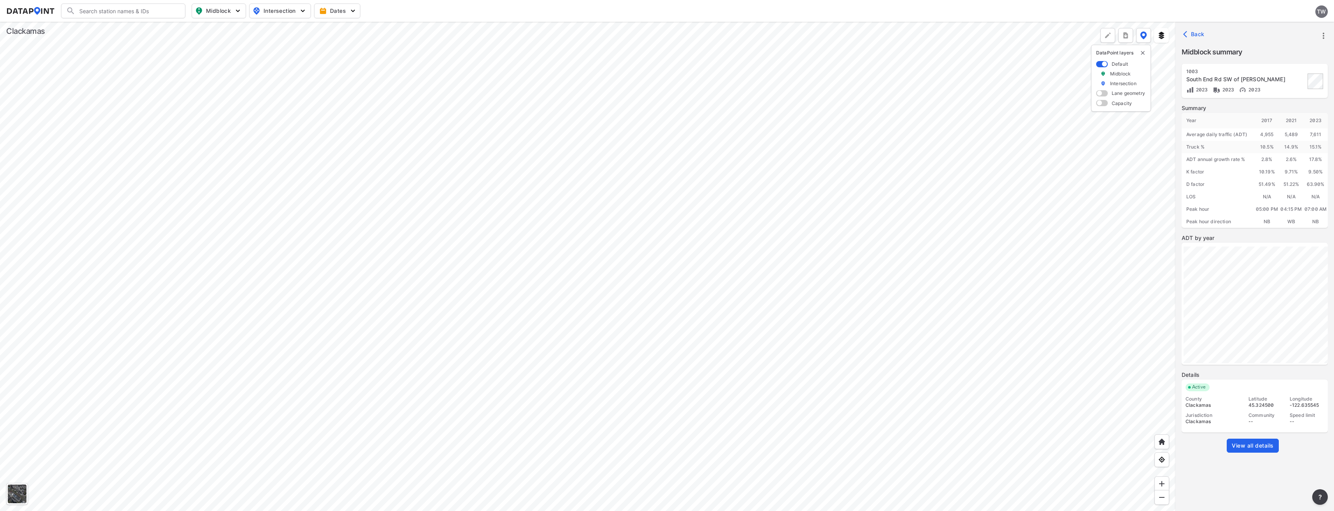
click at [569, 317] on div at bounding box center [587, 266] width 1175 height 489
click at [664, 287] on div at bounding box center [587, 266] width 1175 height 489
click at [664, 244] on div at bounding box center [587, 266] width 1175 height 489
click at [553, 256] on div at bounding box center [587, 266] width 1175 height 489
click at [623, 172] on div at bounding box center [587, 266] width 1175 height 489
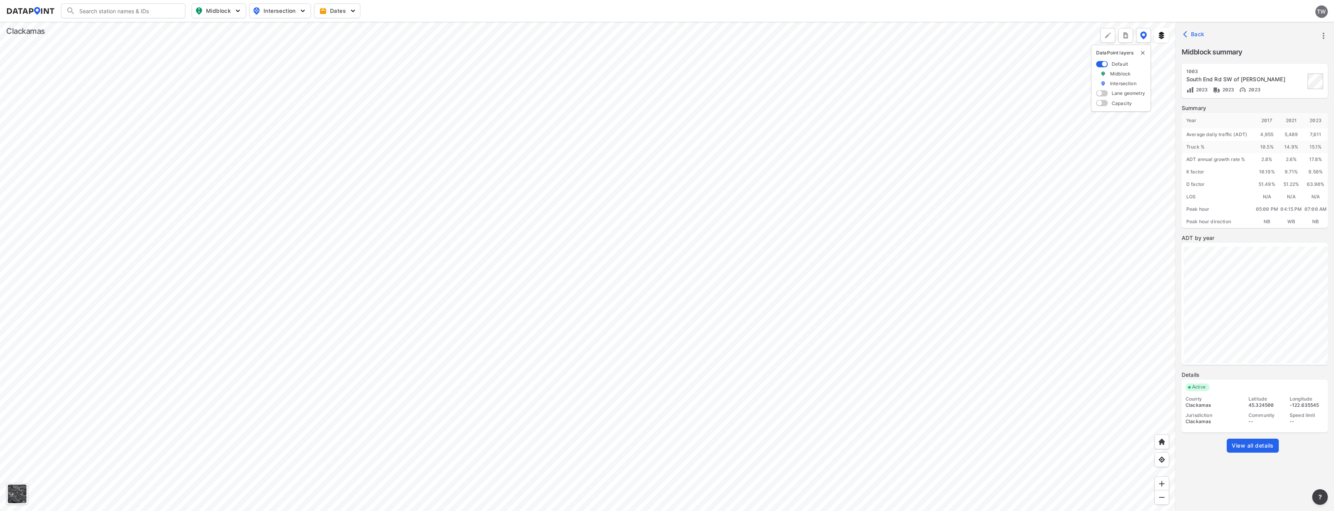
click at [641, 115] on div at bounding box center [587, 266] width 1175 height 489
